Goal: Task Accomplishment & Management: Manage account settings

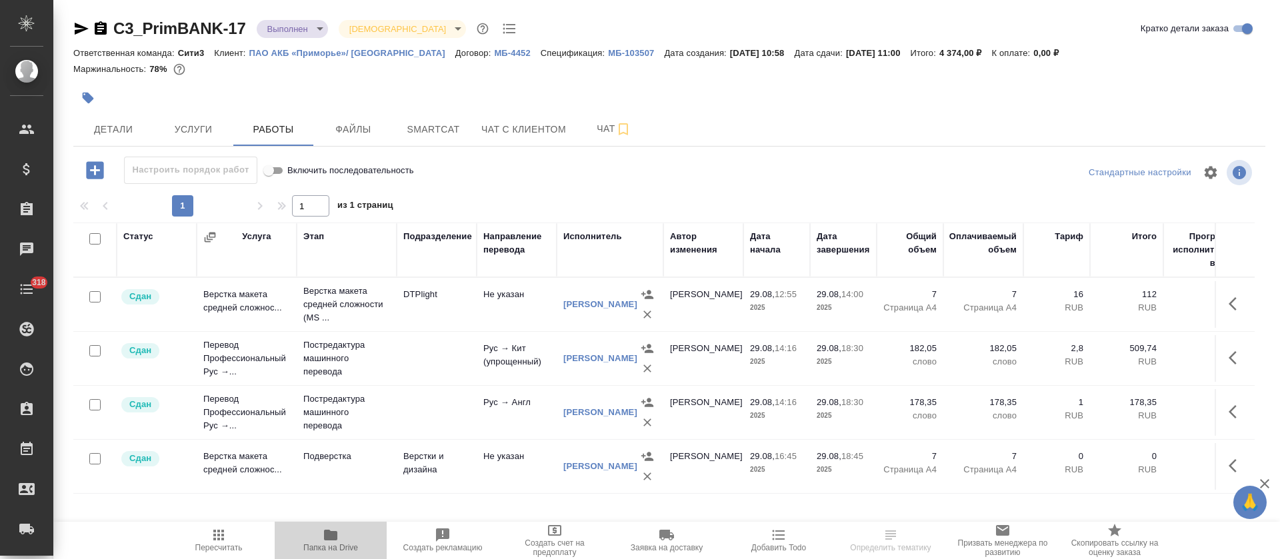
click at [328, 535] on icon "button" at bounding box center [330, 535] width 13 height 11
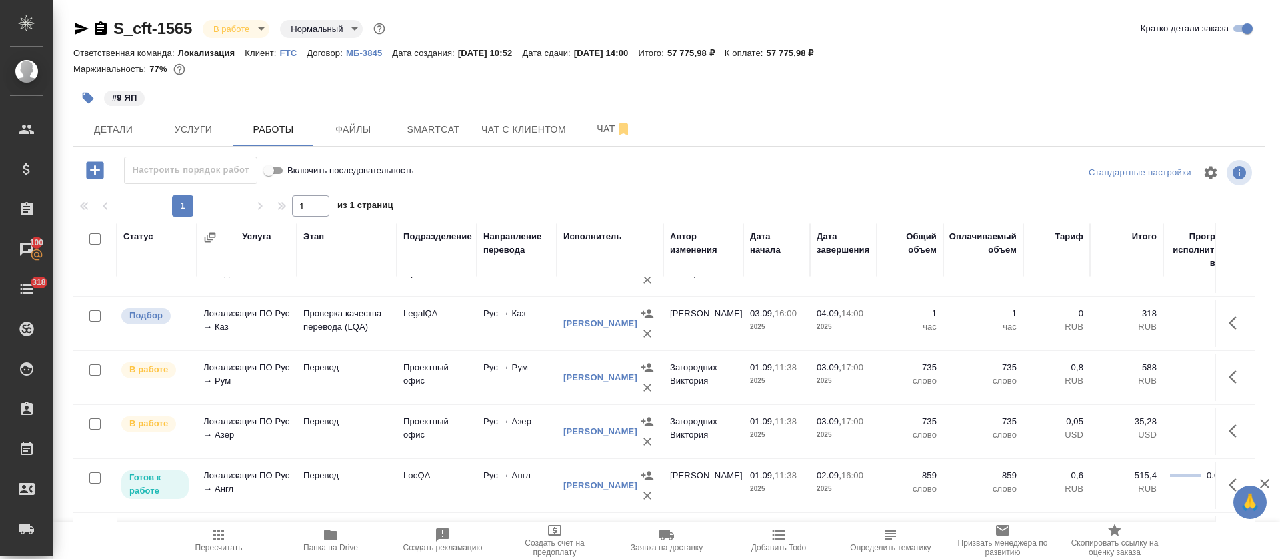
scroll to position [300, 0]
click at [1229, 317] on icon "button" at bounding box center [1237, 321] width 16 height 16
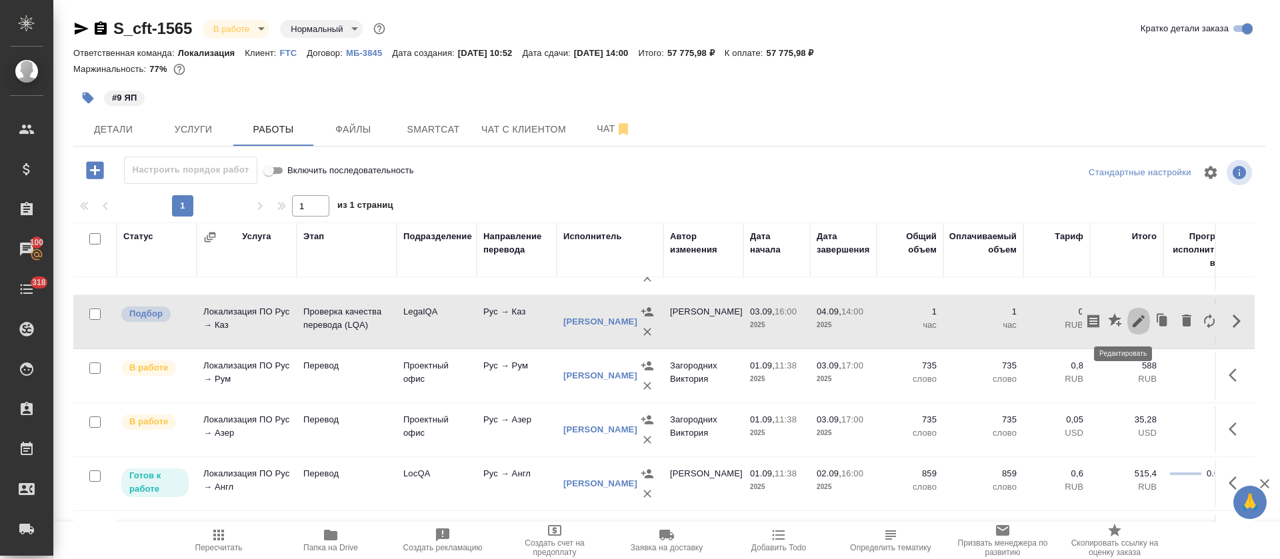
click at [1131, 321] on icon "button" at bounding box center [1139, 321] width 16 height 16
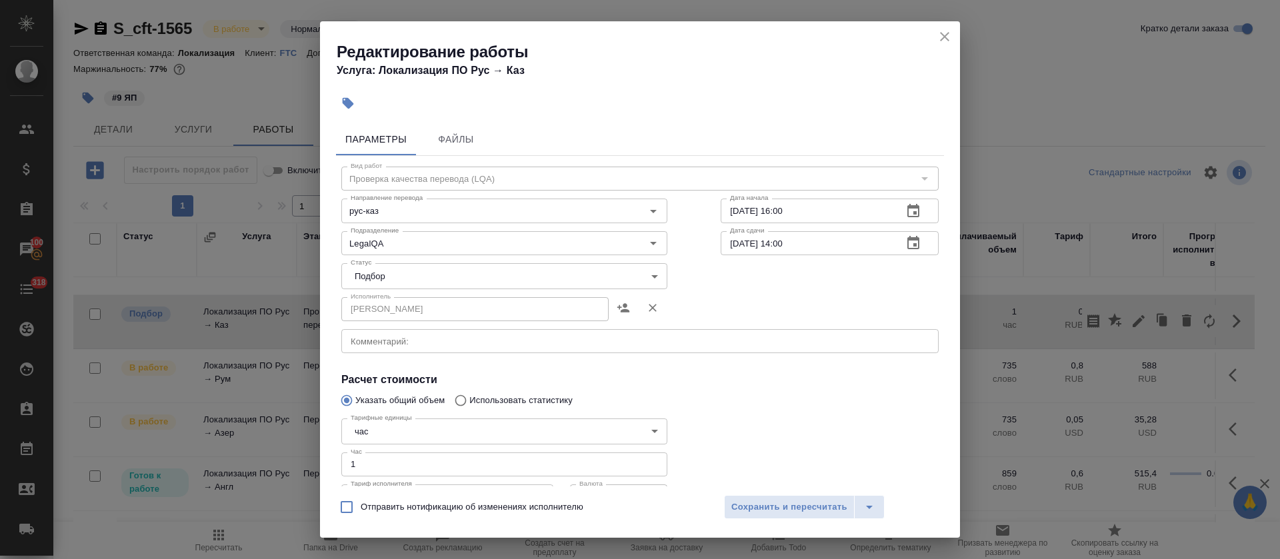
click at [906, 214] on icon "button" at bounding box center [914, 211] width 16 height 16
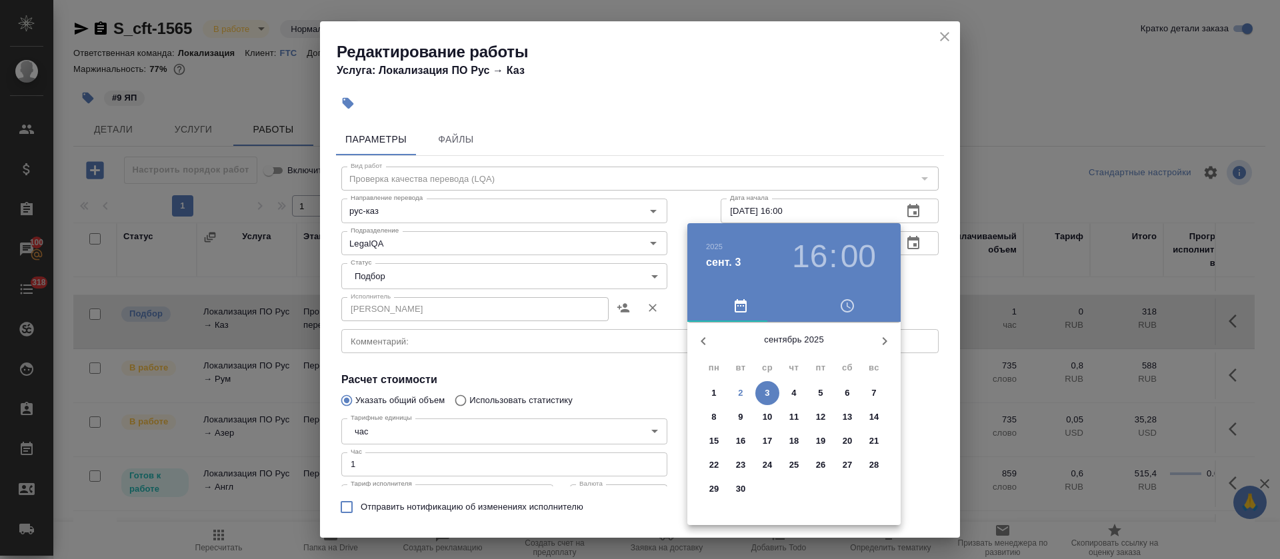
click at [787, 391] on span "4" at bounding box center [794, 393] width 24 height 13
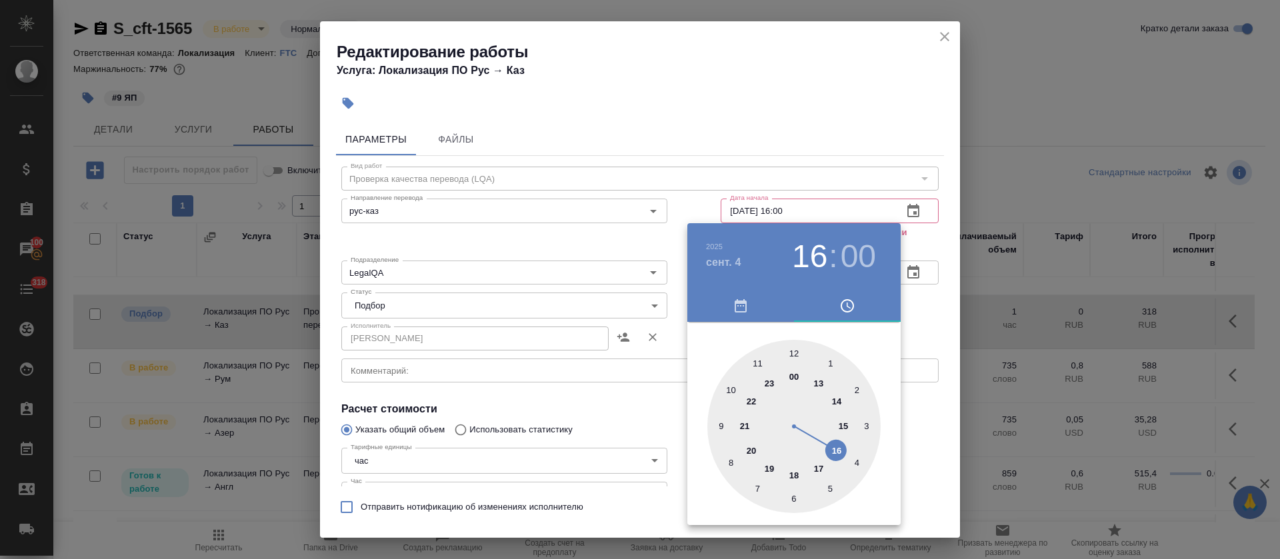
click at [761, 363] on div at bounding box center [794, 426] width 173 height 173
type input "04.09.2025 11:00"
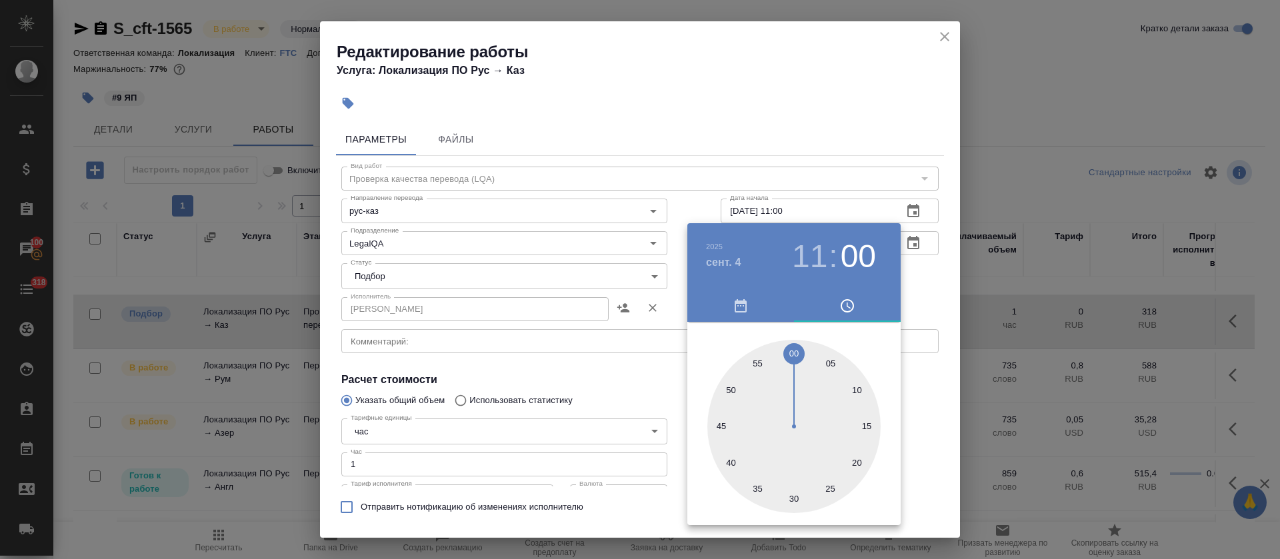
click at [641, 372] on div at bounding box center [640, 279] width 1280 height 559
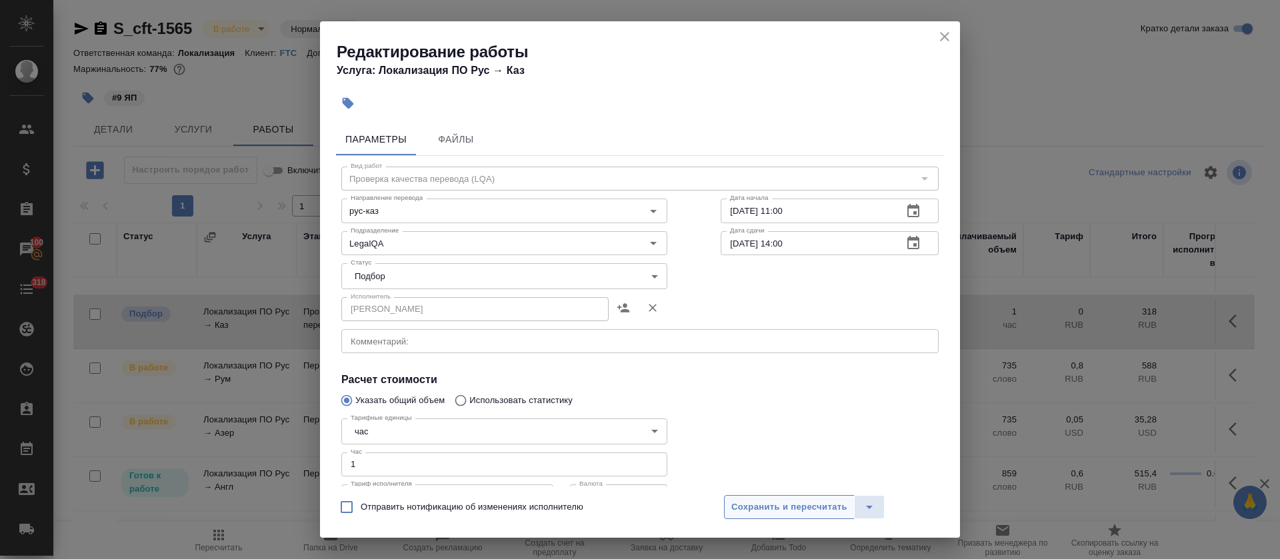
drag, startPoint x: 790, startPoint y: 523, endPoint x: 795, endPoint y: 506, distance: 18.1
click at [790, 523] on div "Отправить нотификацию об изменениях исполнителю Сохранить и пересчитать" at bounding box center [640, 512] width 640 height 51
click at [795, 506] on span "Сохранить и пересчитать" at bounding box center [790, 507] width 116 height 15
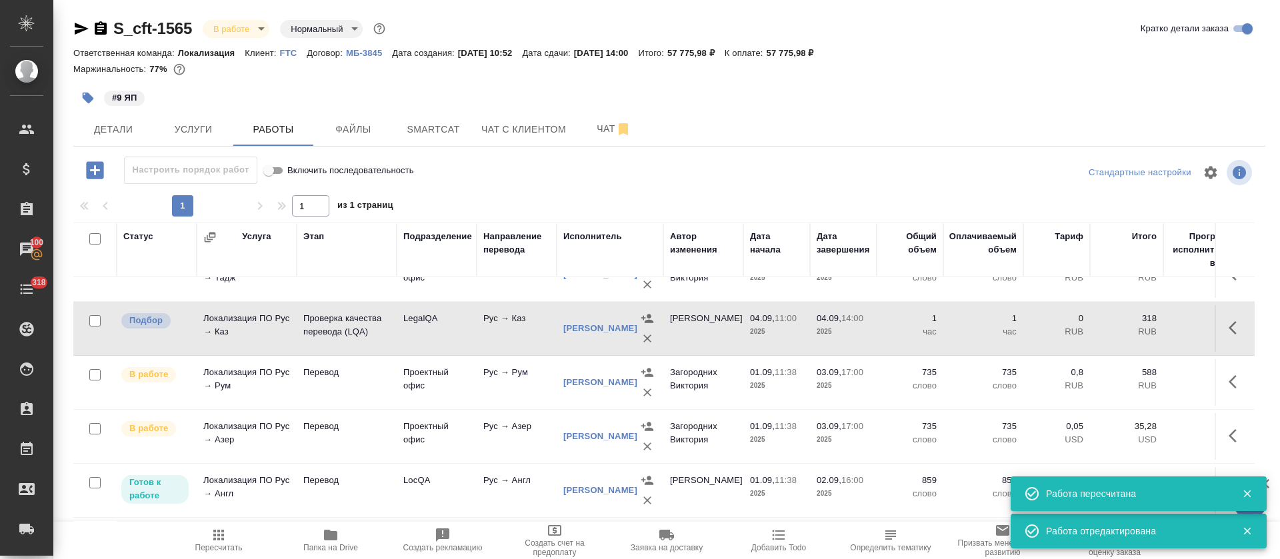
click at [1229, 329] on icon "button" at bounding box center [1237, 328] width 16 height 16
click at [1131, 329] on icon "button" at bounding box center [1139, 328] width 16 height 16
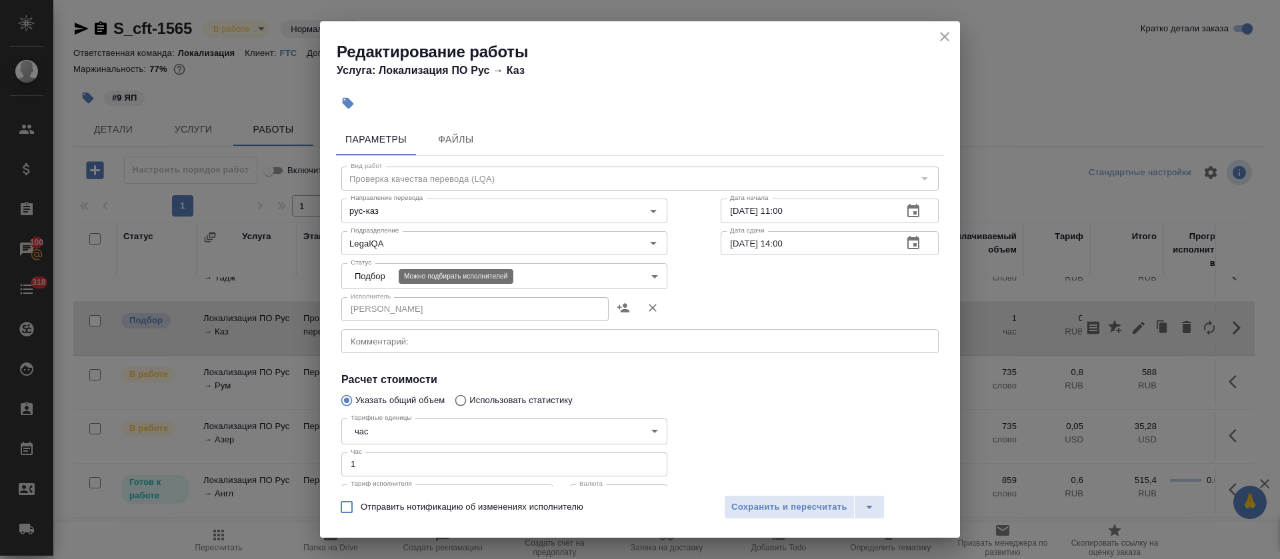
click at [378, 279] on body "🙏 .cls-1 fill:#fff; AWATERA Tretyakova Olga Клиенты Спецификации Заказы 100 Чат…" at bounding box center [640, 279] width 1280 height 559
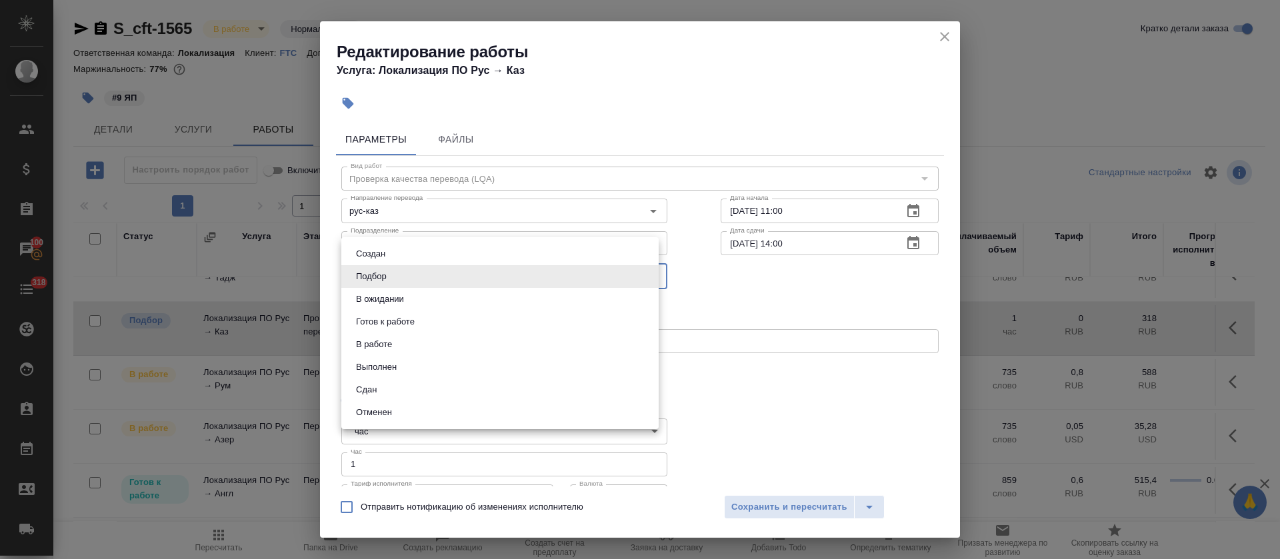
click at [383, 290] on li "В ожидании" at bounding box center [499, 299] width 317 height 23
type input "pending"
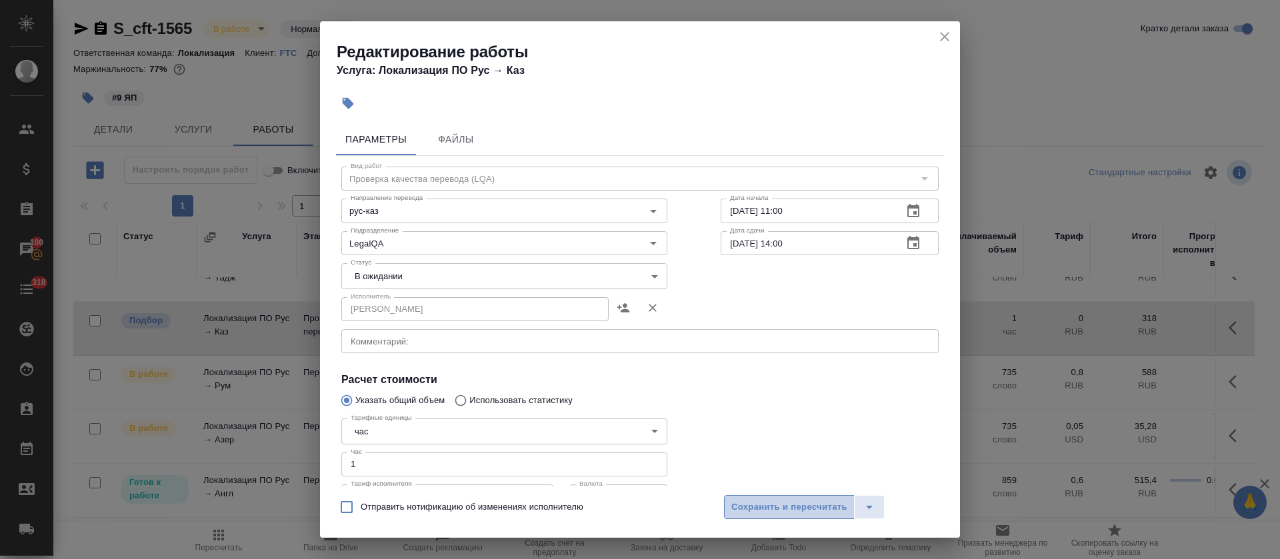
click at [742, 500] on span "Сохранить и пересчитать" at bounding box center [790, 507] width 116 height 15
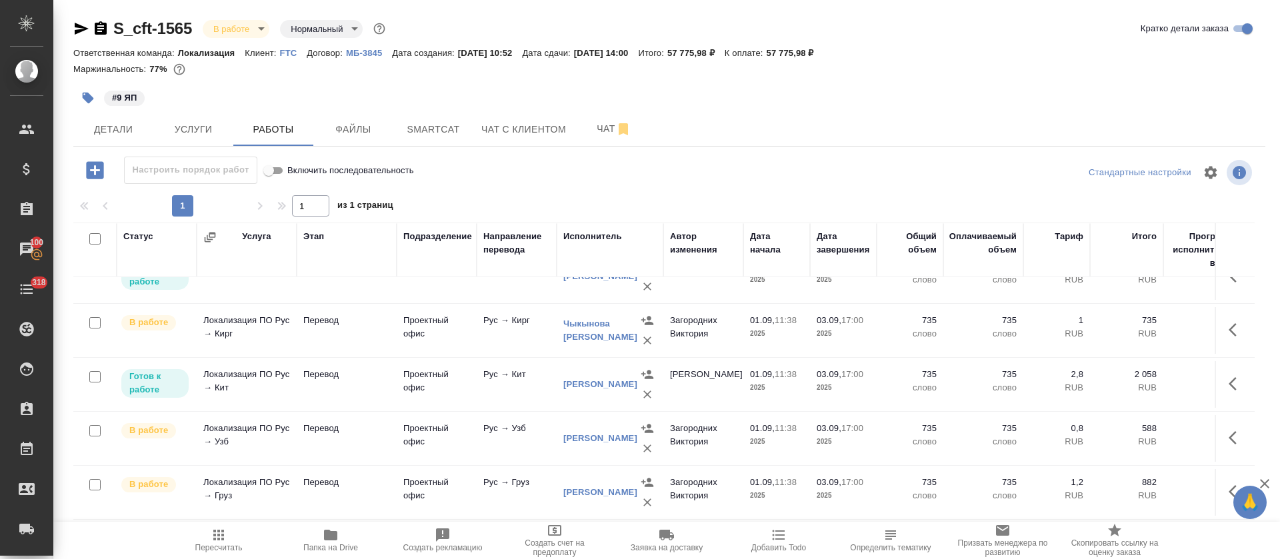
scroll to position [0, 0]
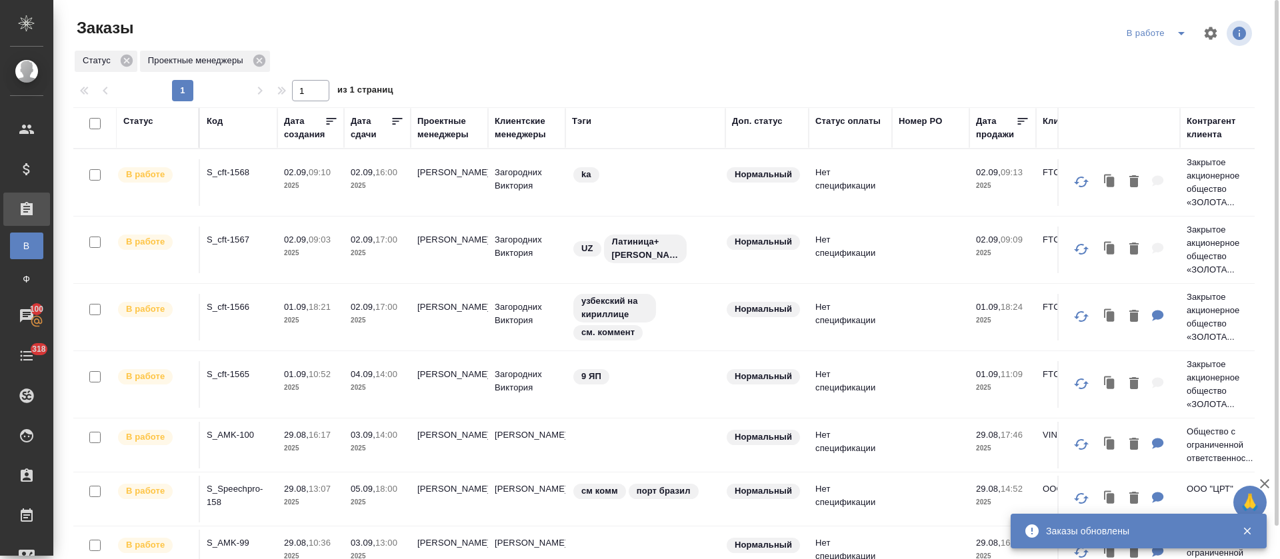
click at [1182, 38] on icon "split button" at bounding box center [1182, 33] width 16 height 16
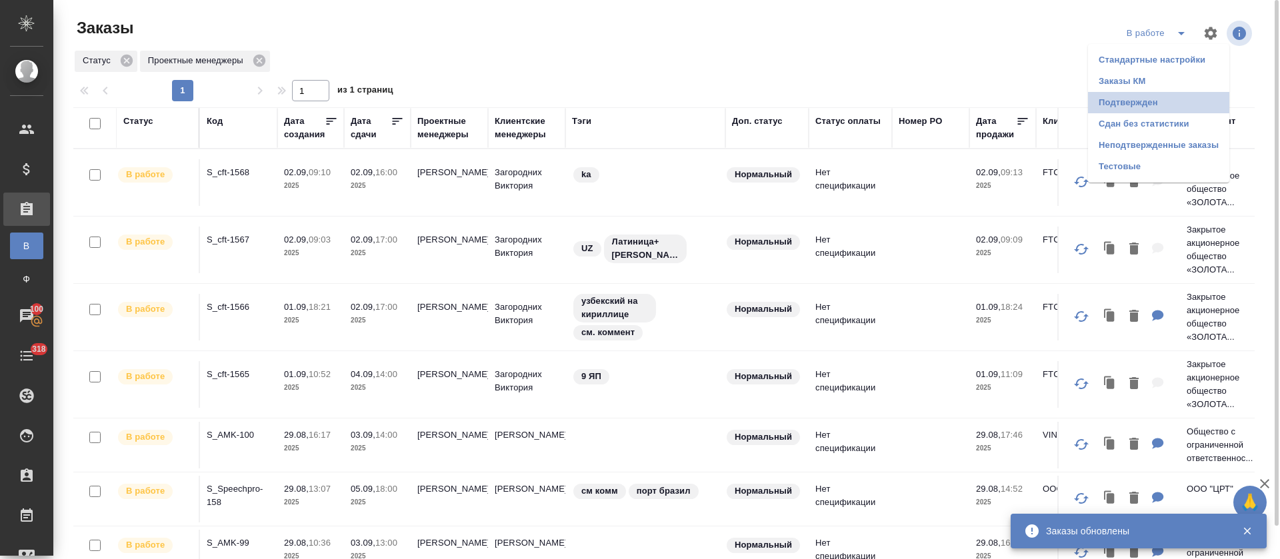
click at [1144, 108] on li "Подтвержден" at bounding box center [1158, 102] width 141 height 21
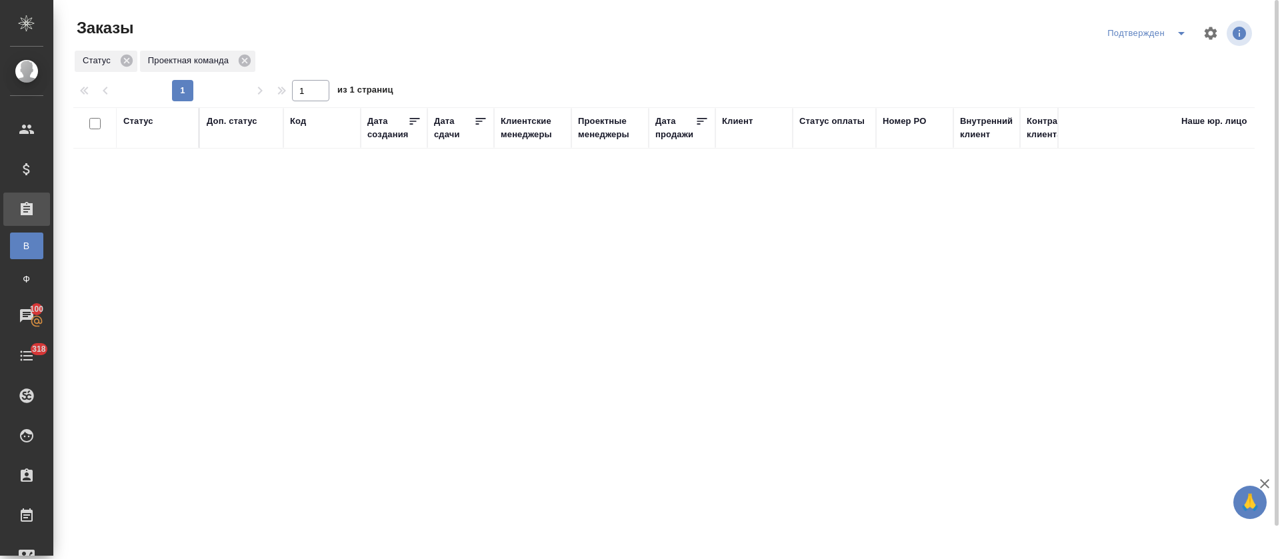
click at [1171, 40] on button "split button" at bounding box center [1181, 33] width 27 height 21
click at [1147, 82] on li "В работе" at bounding box center [1149, 81] width 141 height 21
